Goal: Task Accomplishment & Management: Manage account settings

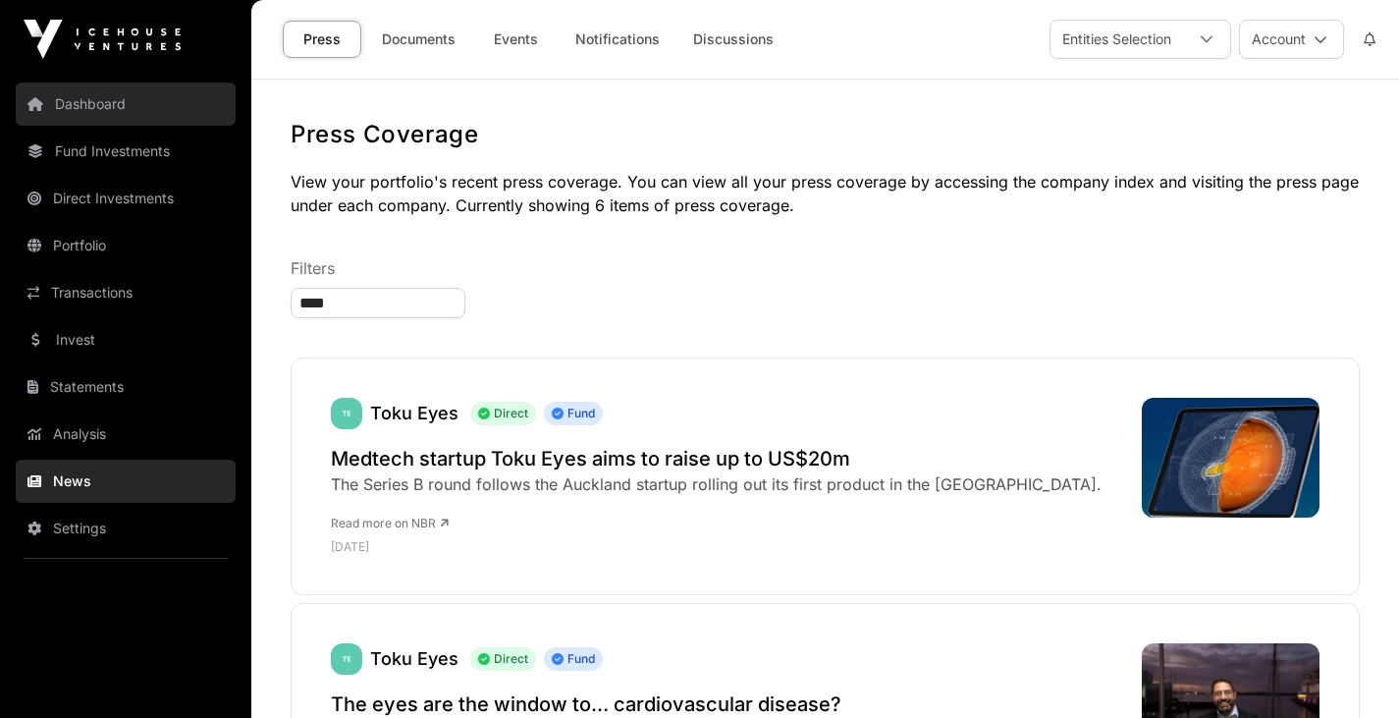
click at [128, 105] on link "Dashboard" at bounding box center [126, 103] width 220 height 43
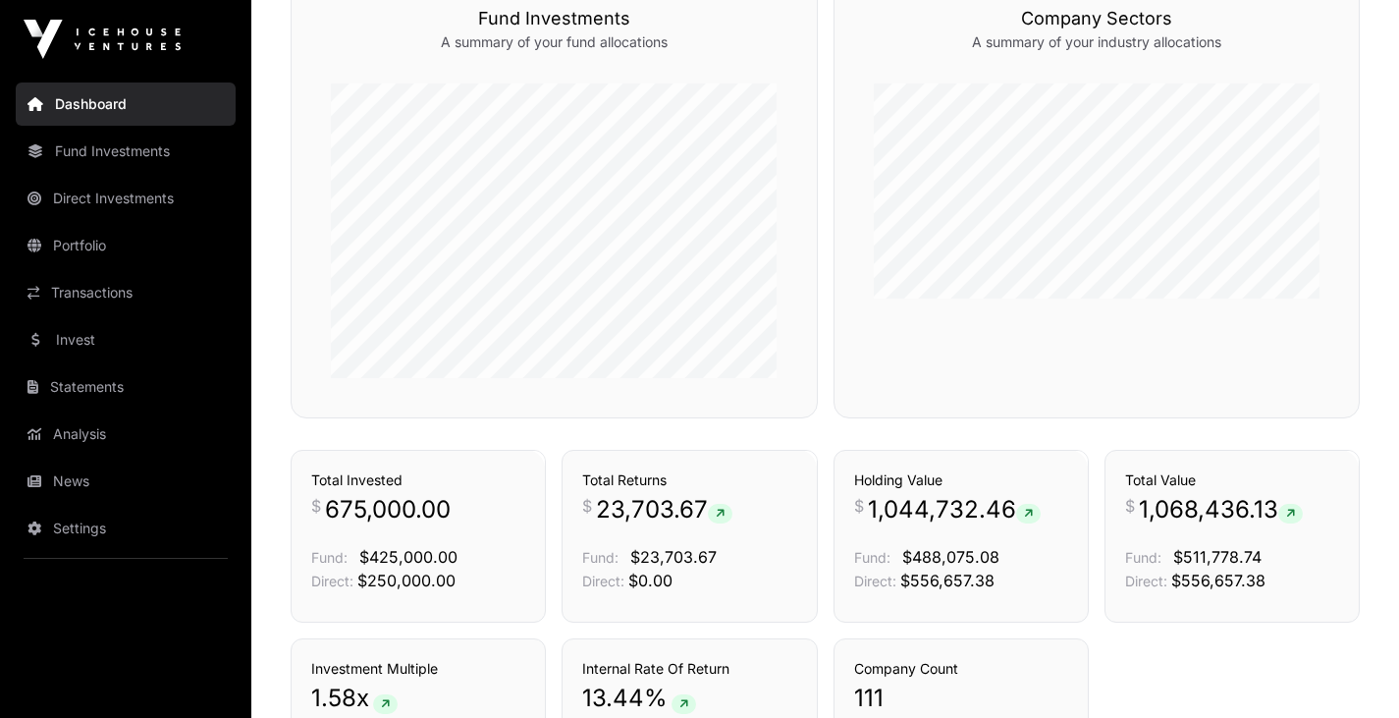
scroll to position [868, 0]
click at [117, 296] on link "Transactions" at bounding box center [126, 292] width 220 height 43
click at [82, 292] on link "Transactions" at bounding box center [126, 292] width 220 height 43
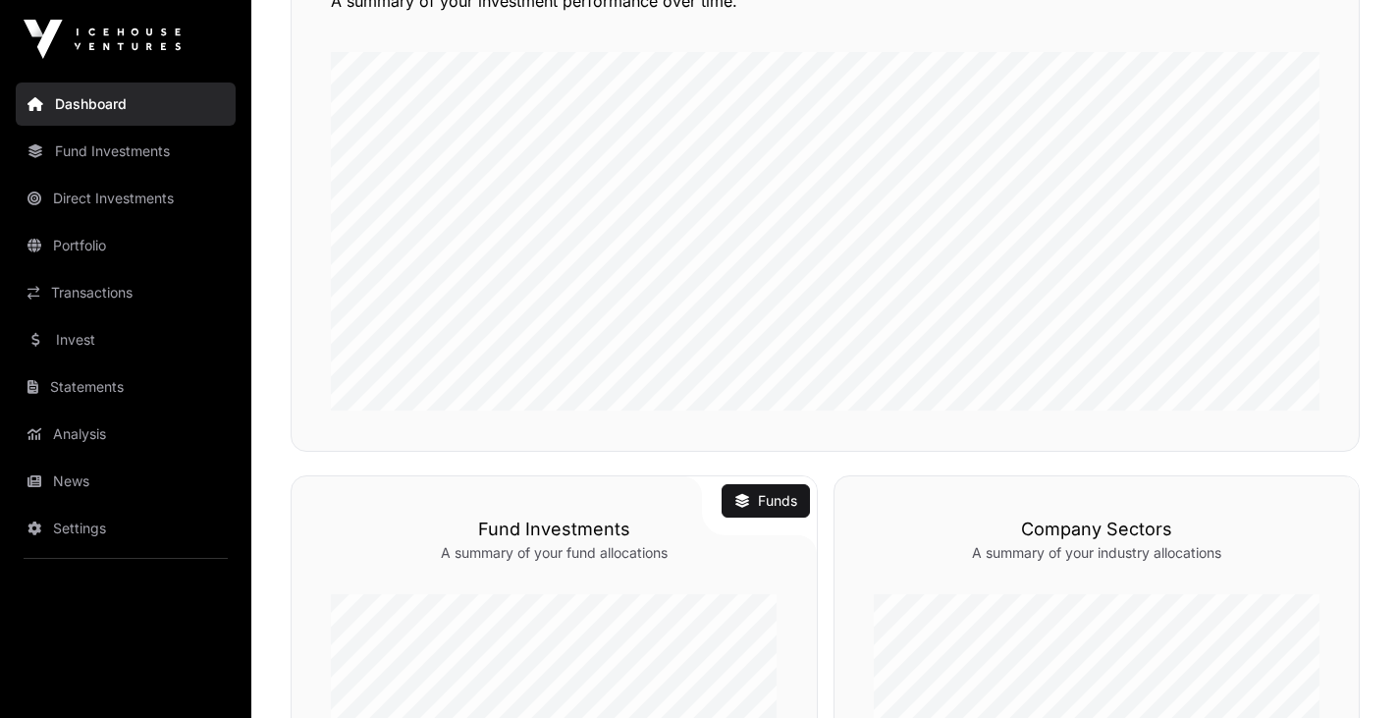
scroll to position [44, 0]
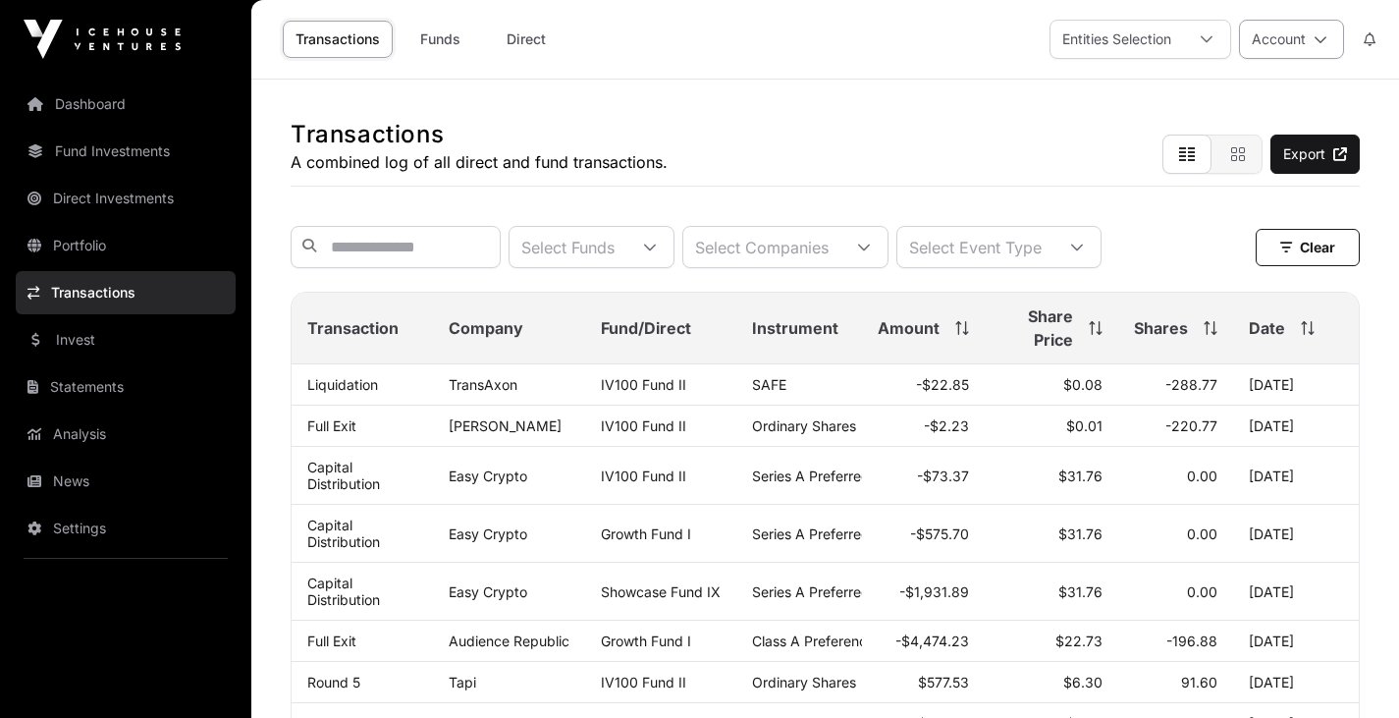
click at [1326, 36] on icon at bounding box center [1321, 39] width 14 height 14
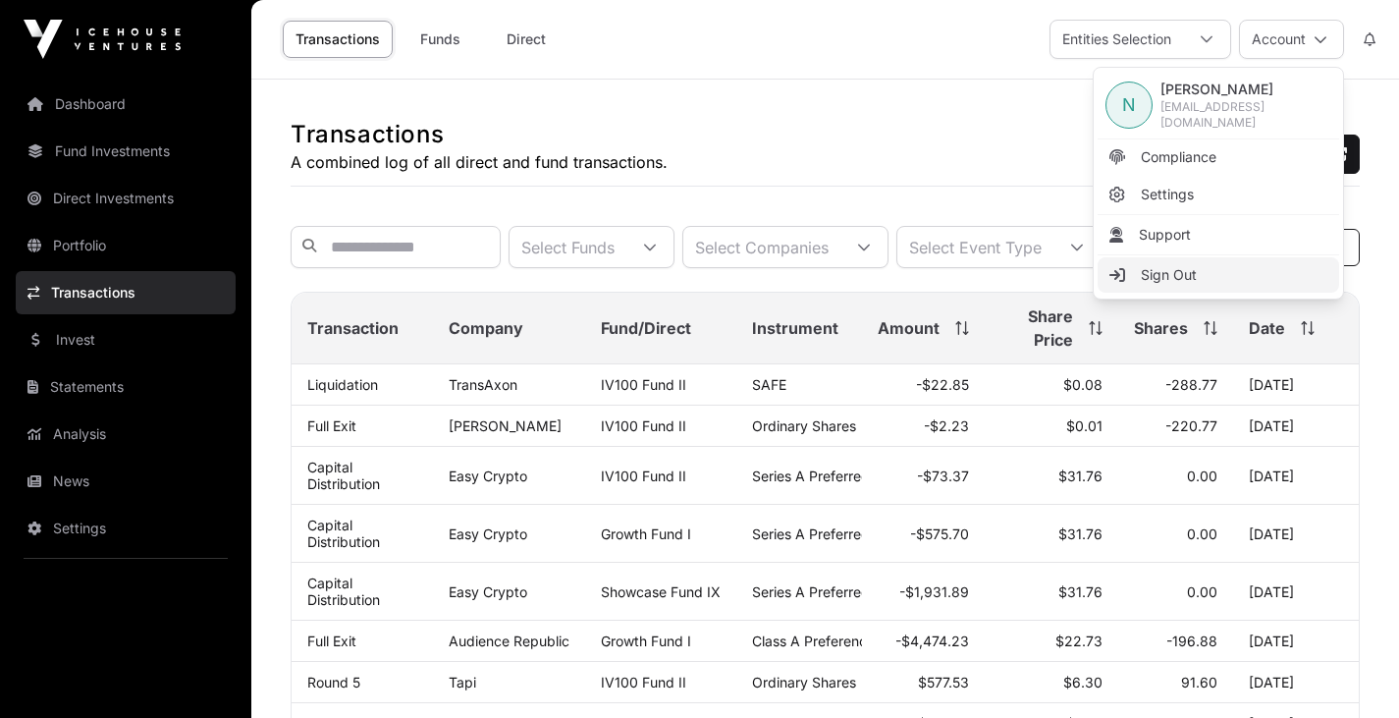
click at [1201, 273] on link "Sign Out" at bounding box center [1219, 274] width 242 height 35
